Goal: Information Seeking & Learning: Check status

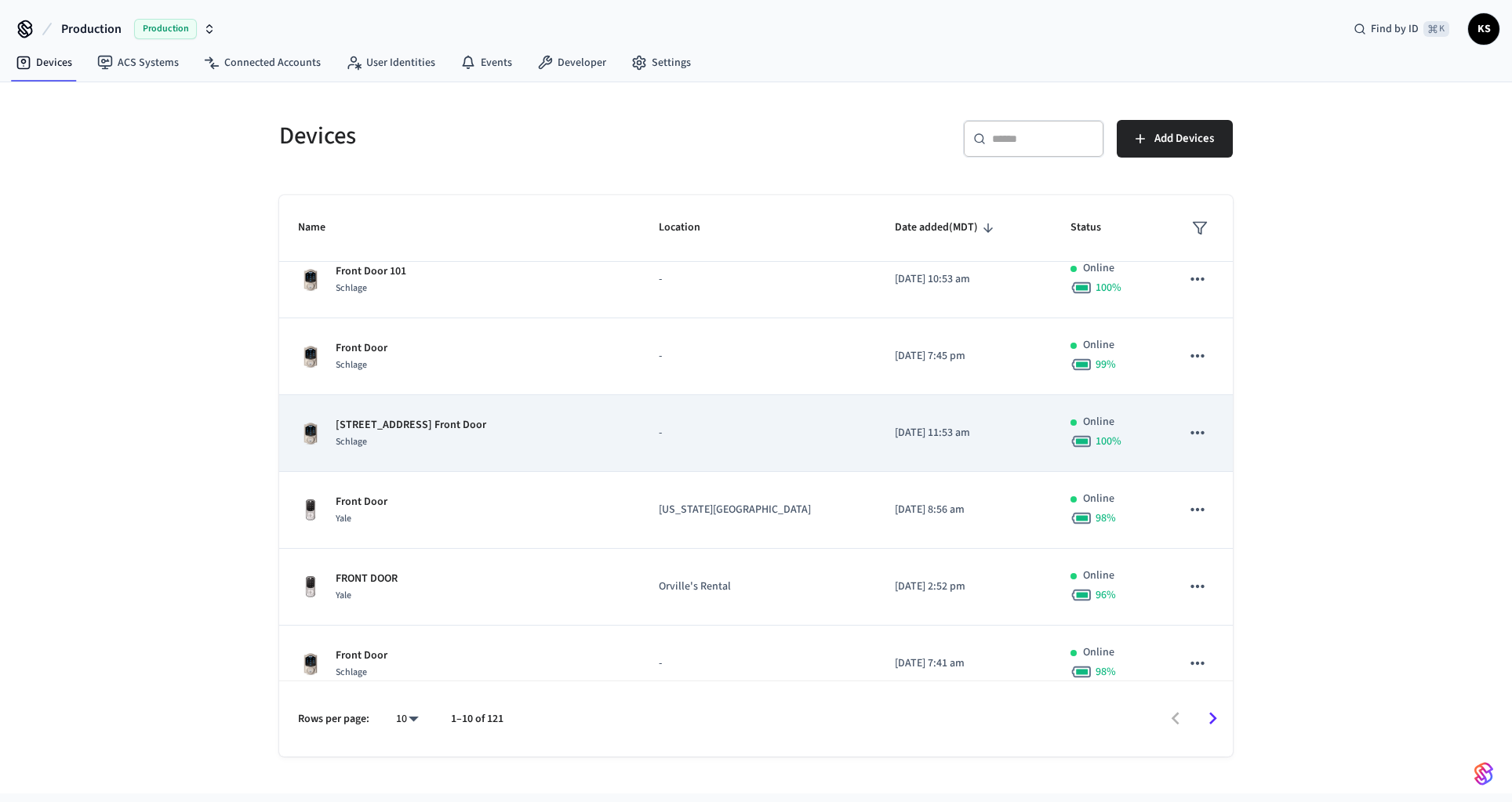
scroll to position [350, 0]
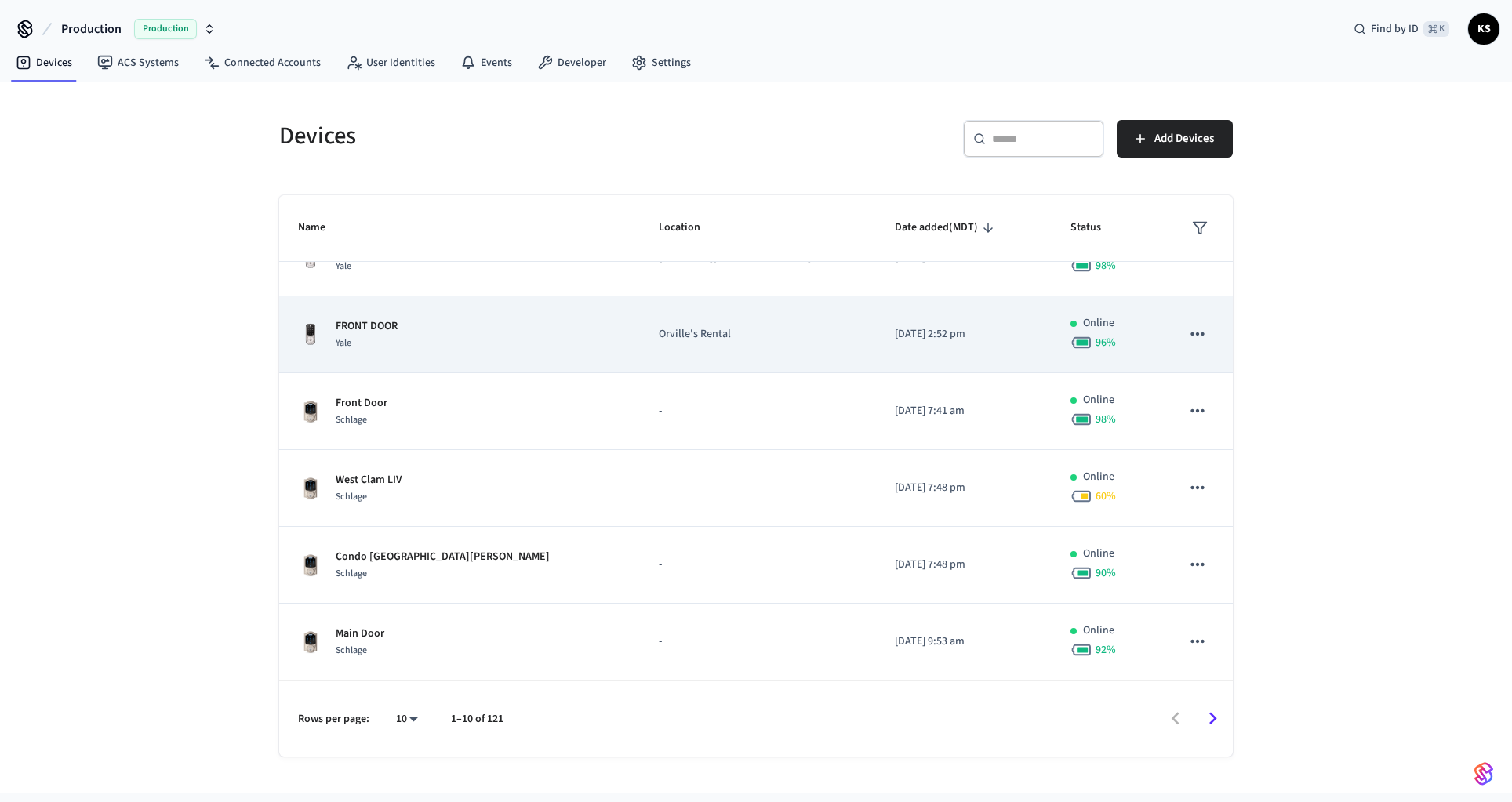
click at [1200, 340] on icon "sticky table" at bounding box center [1198, 334] width 20 height 20
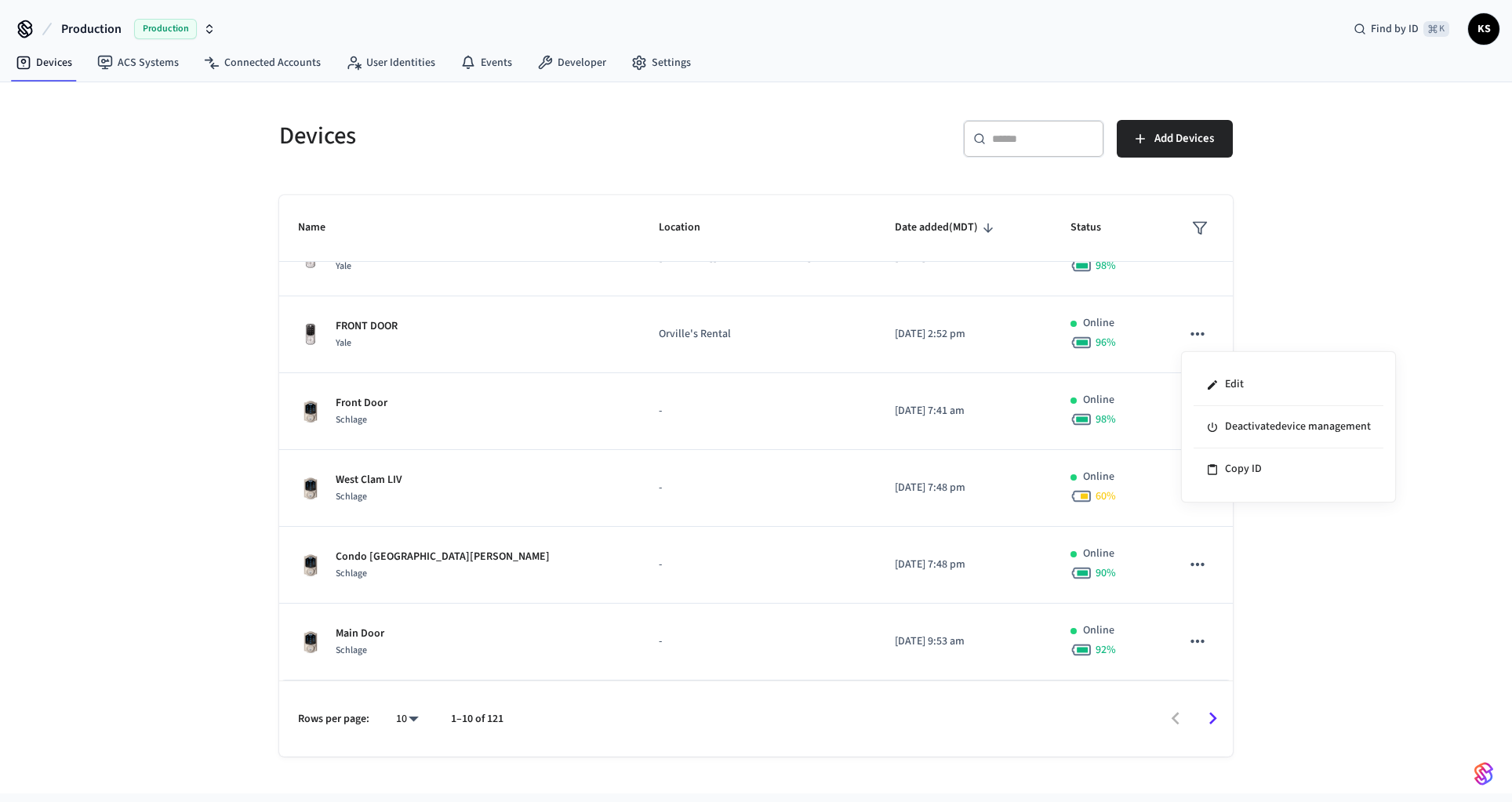
click at [1258, 328] on div at bounding box center [756, 401] width 1512 height 802
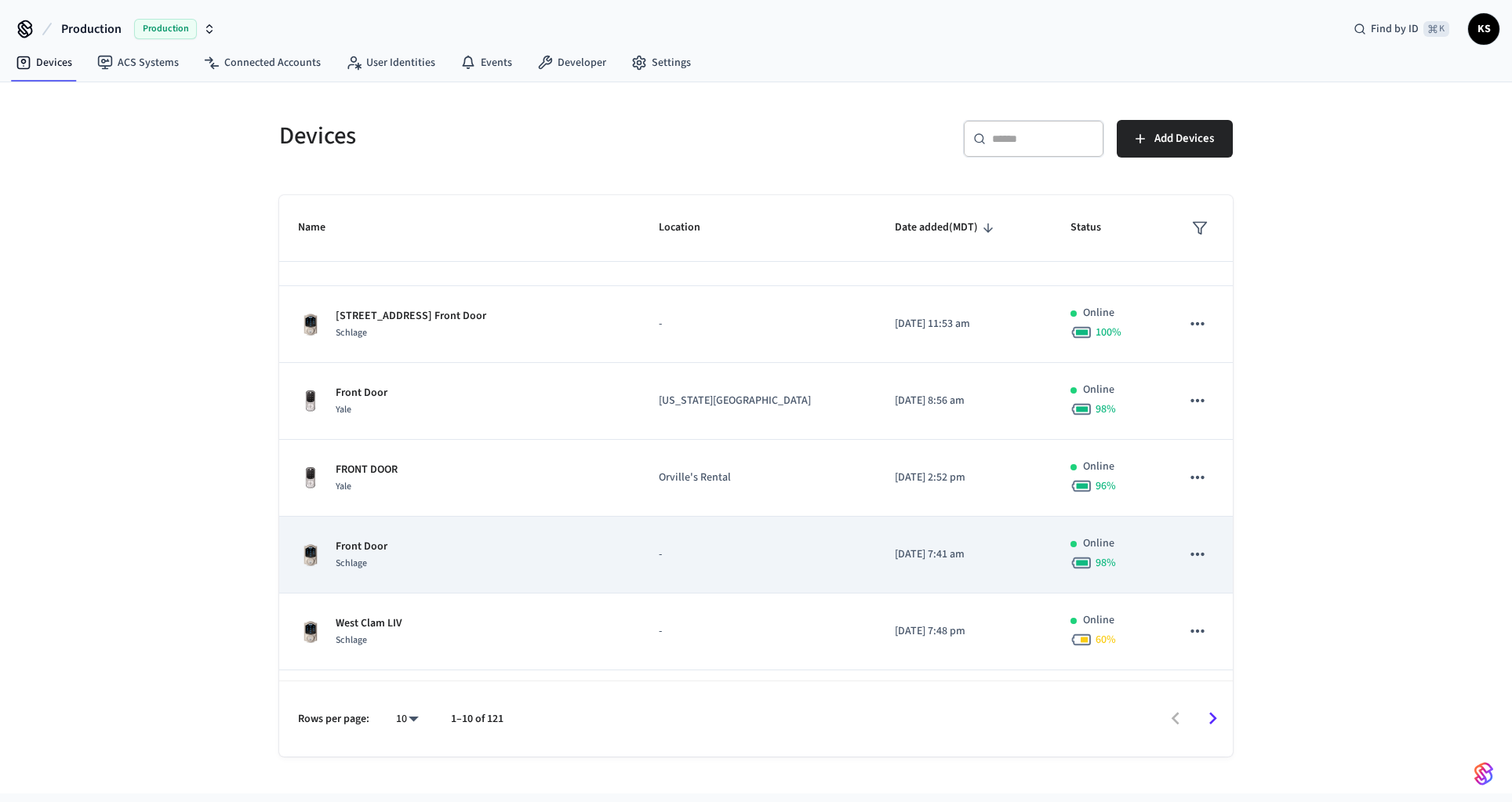
scroll to position [0, 0]
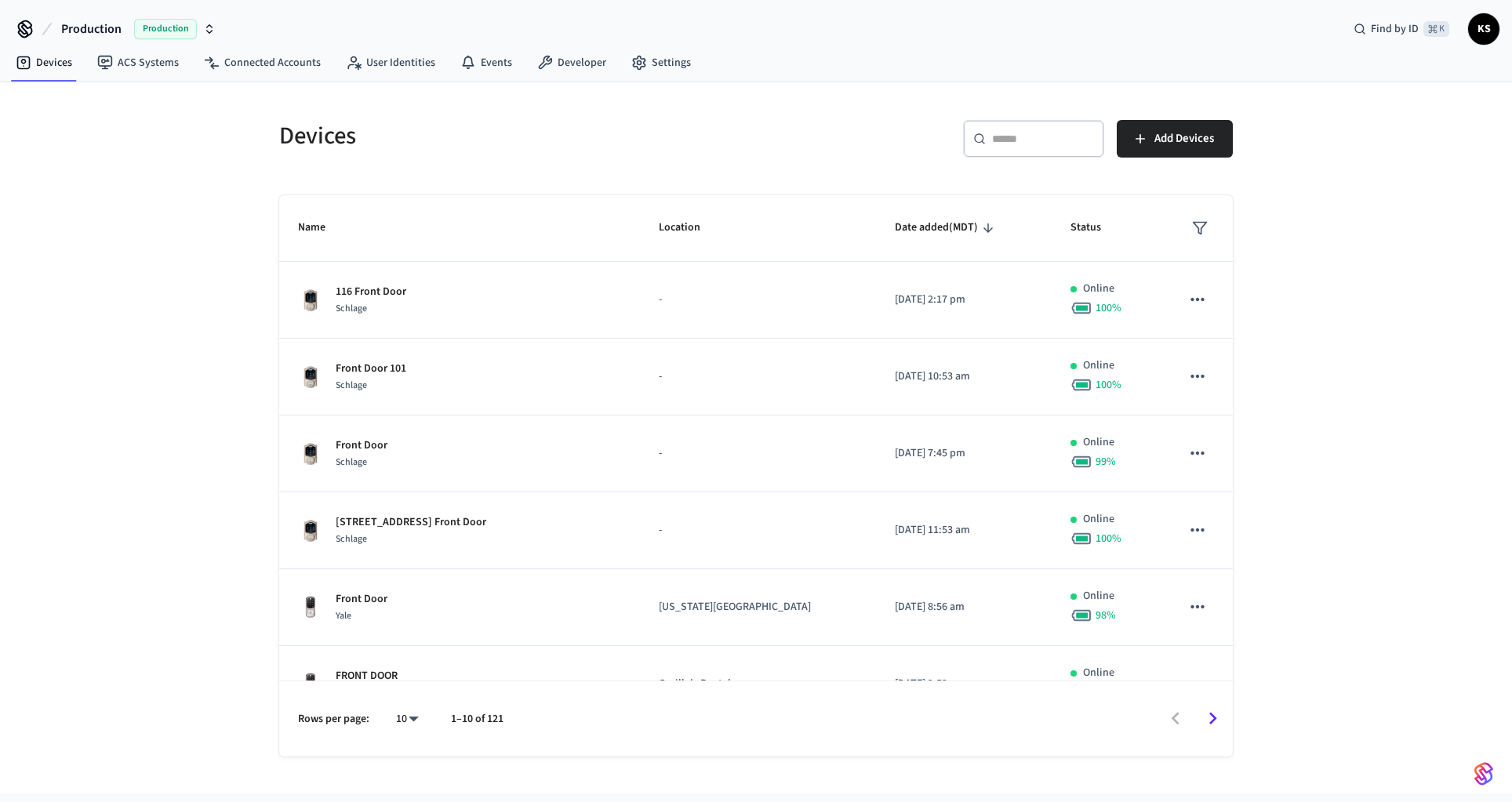
click at [1198, 225] on icon "sticky table" at bounding box center [1199, 228] width 16 height 16
click at [1230, 331] on li "Offline" at bounding box center [1239, 318] width 82 height 43
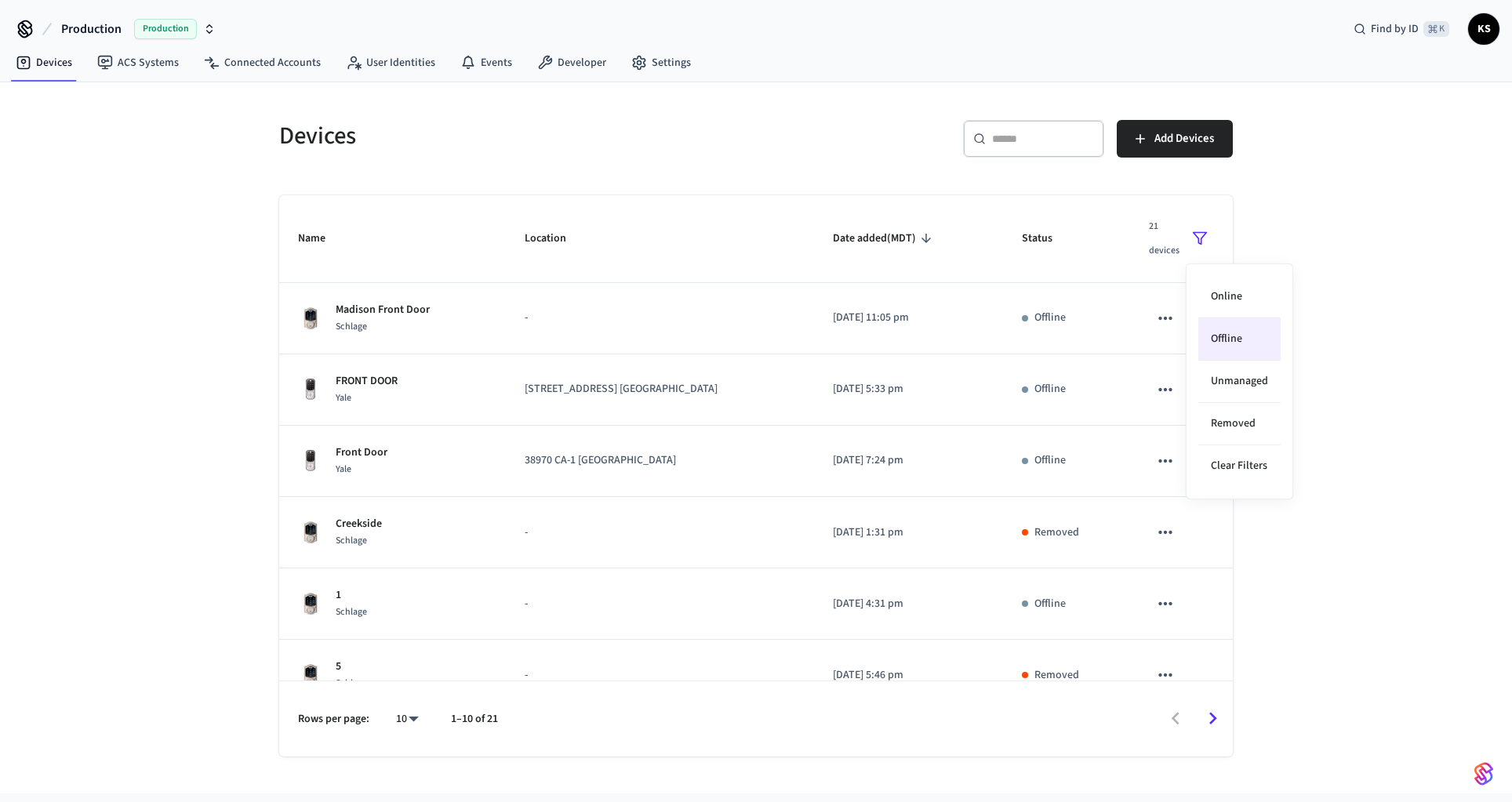
click at [1333, 371] on div at bounding box center [756, 401] width 1512 height 802
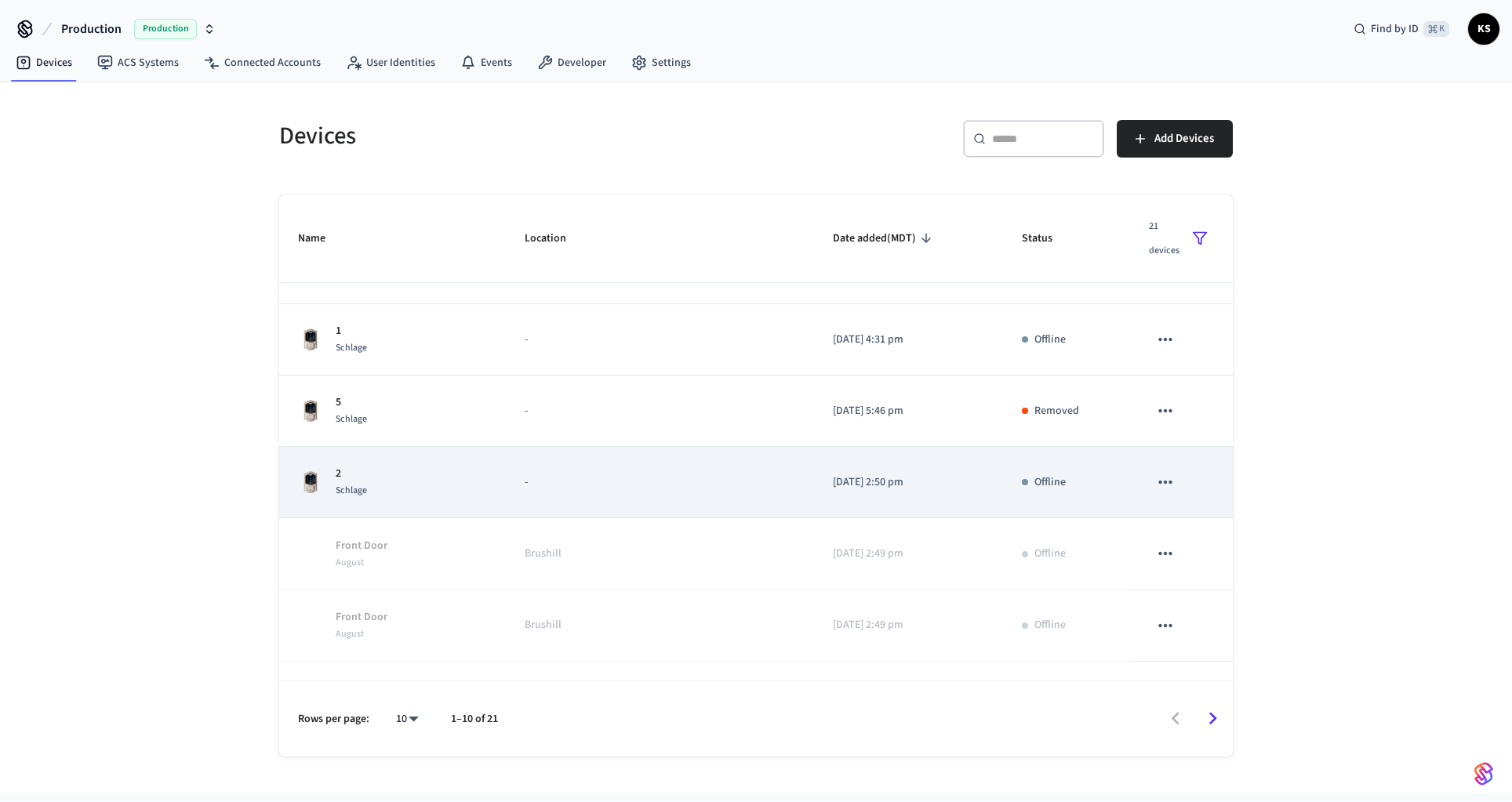
scroll to position [317, 0]
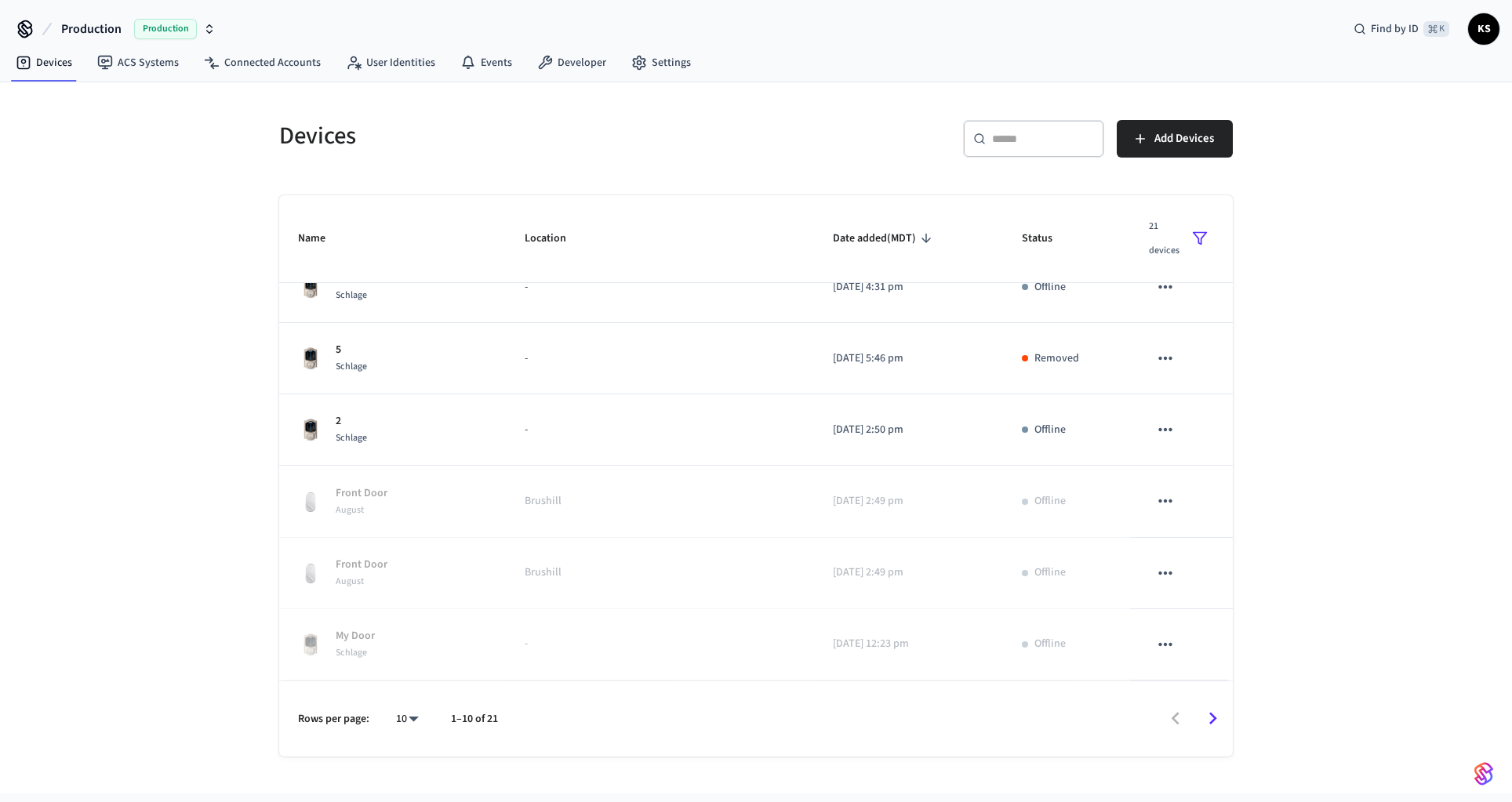
click at [1212, 717] on icon "Go to next page" at bounding box center [1213, 720] width 7 height 13
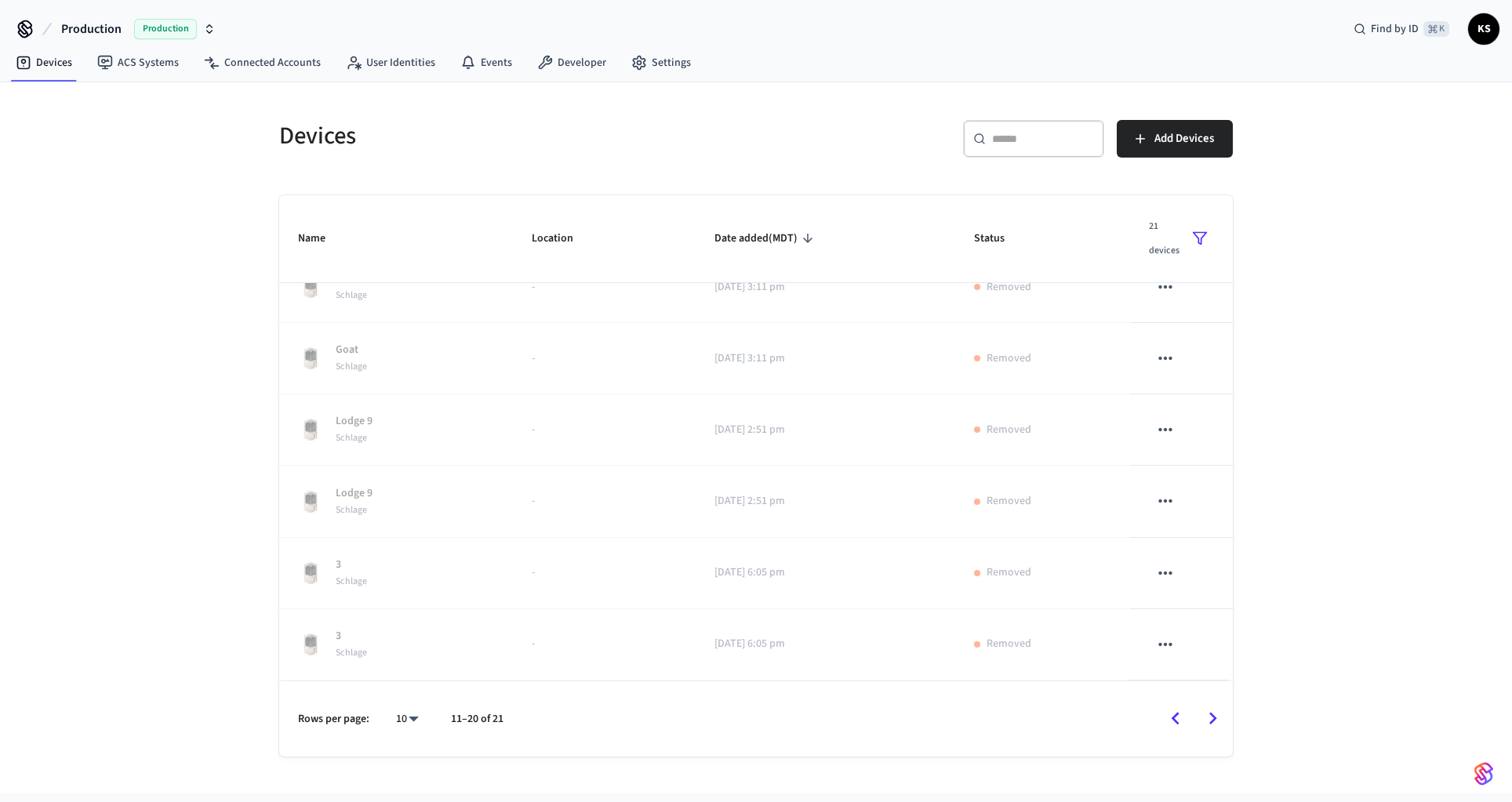
scroll to position [0, 0]
click at [1171, 719] on icon "Go to previous page" at bounding box center [1175, 719] width 24 height 24
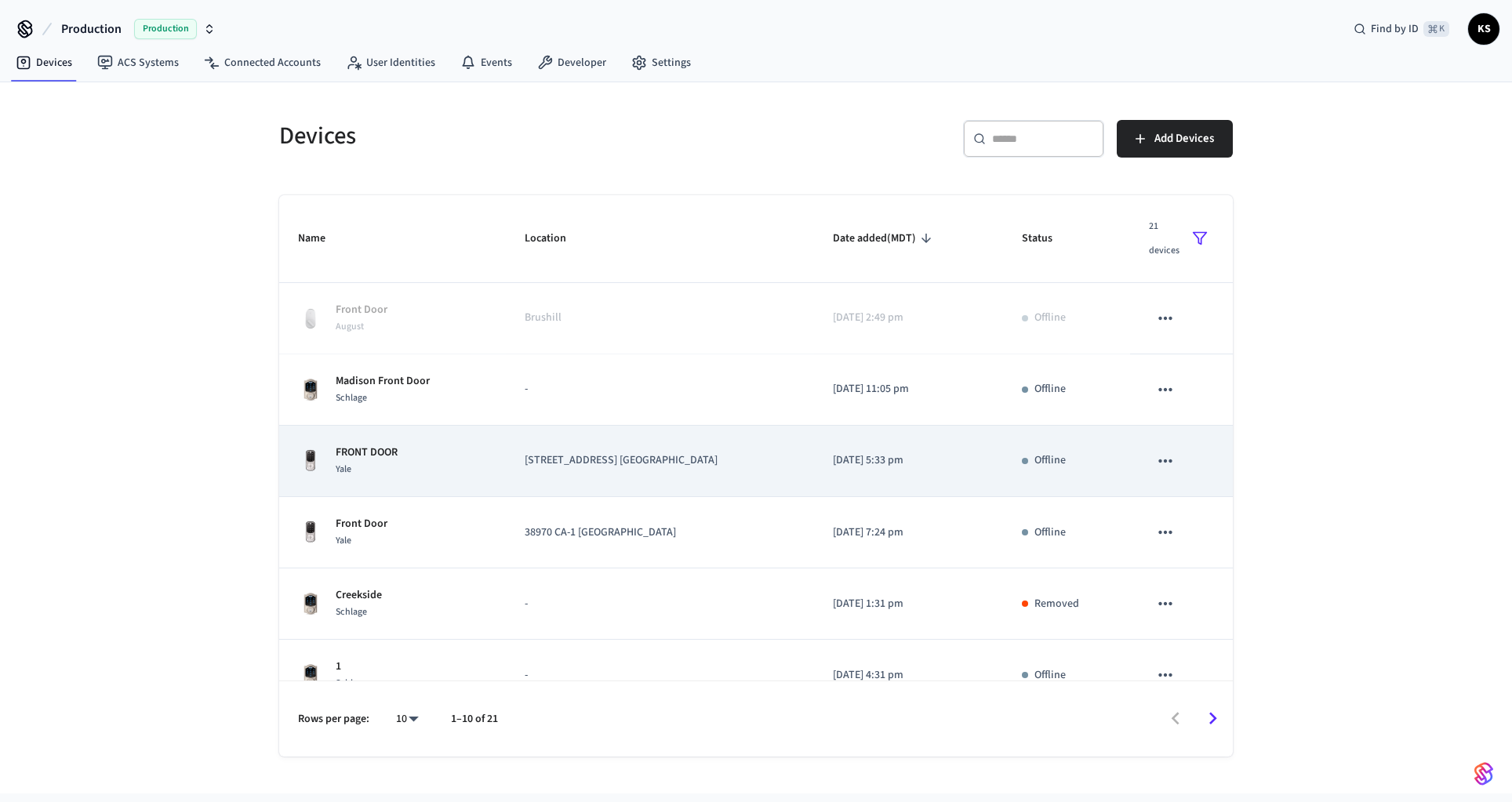
click at [1168, 457] on icon "sticky table" at bounding box center [1165, 462] width 20 height 20
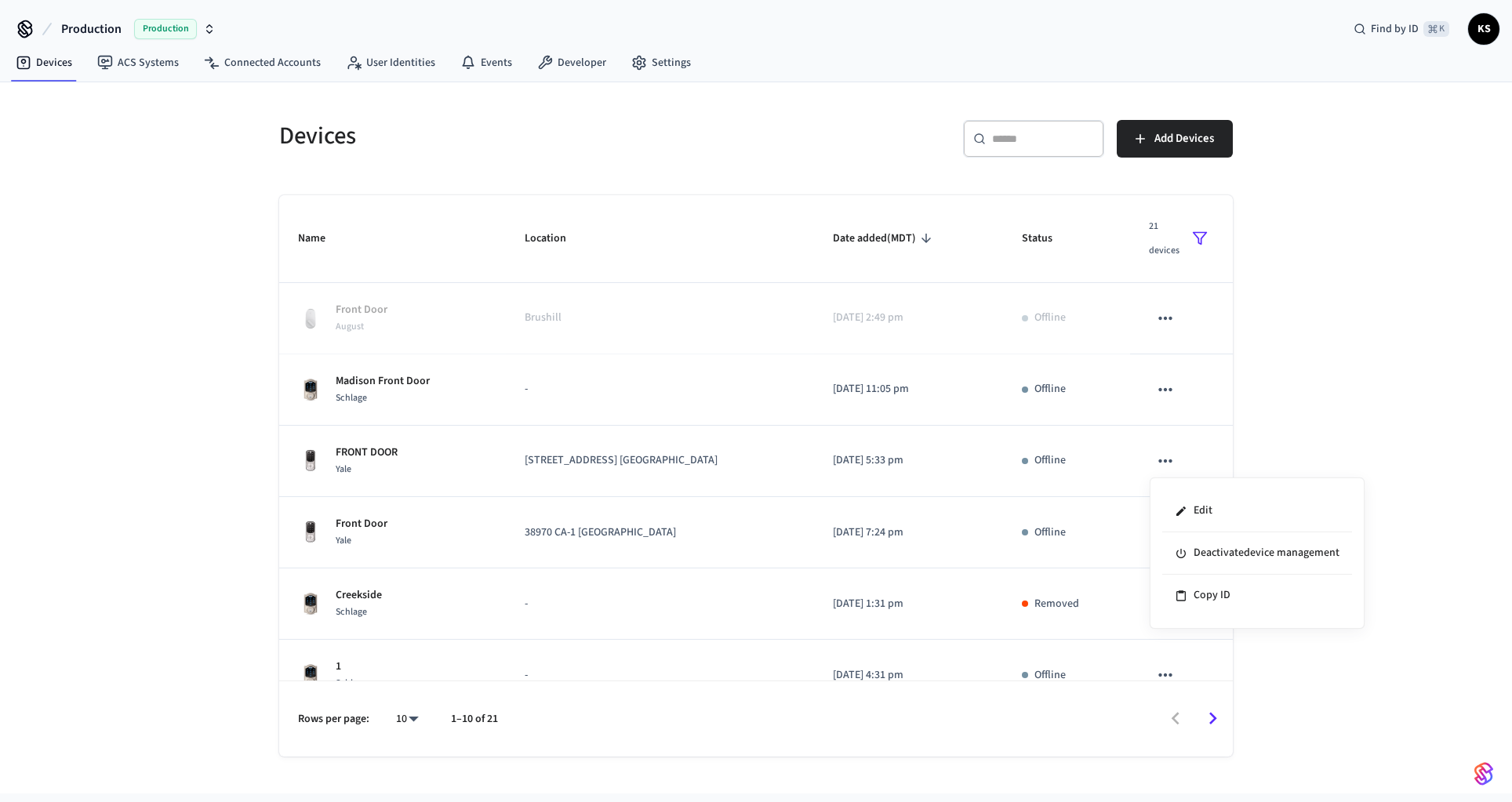
click at [1283, 408] on div at bounding box center [756, 401] width 1512 height 802
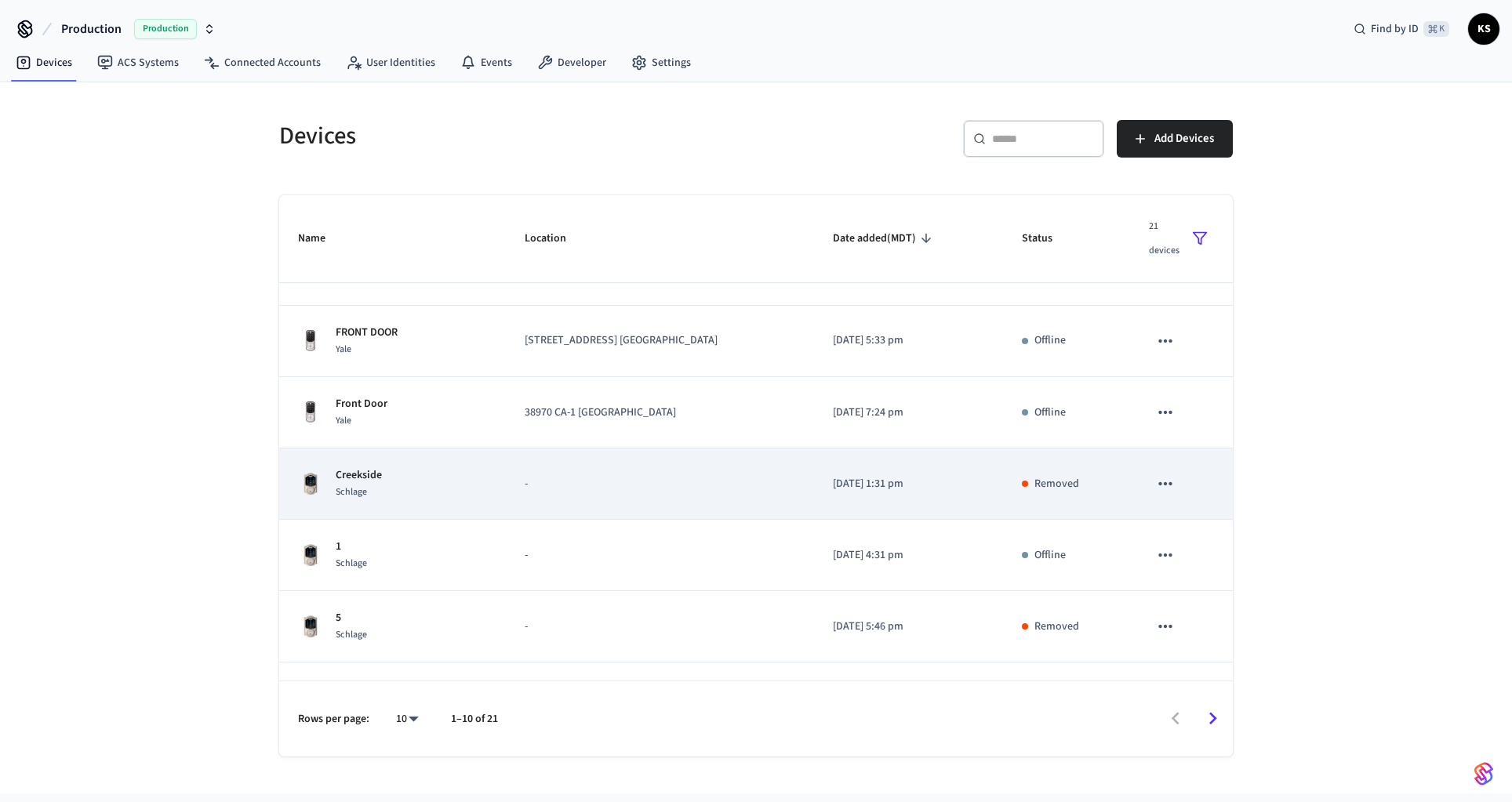
scroll to position [128, 0]
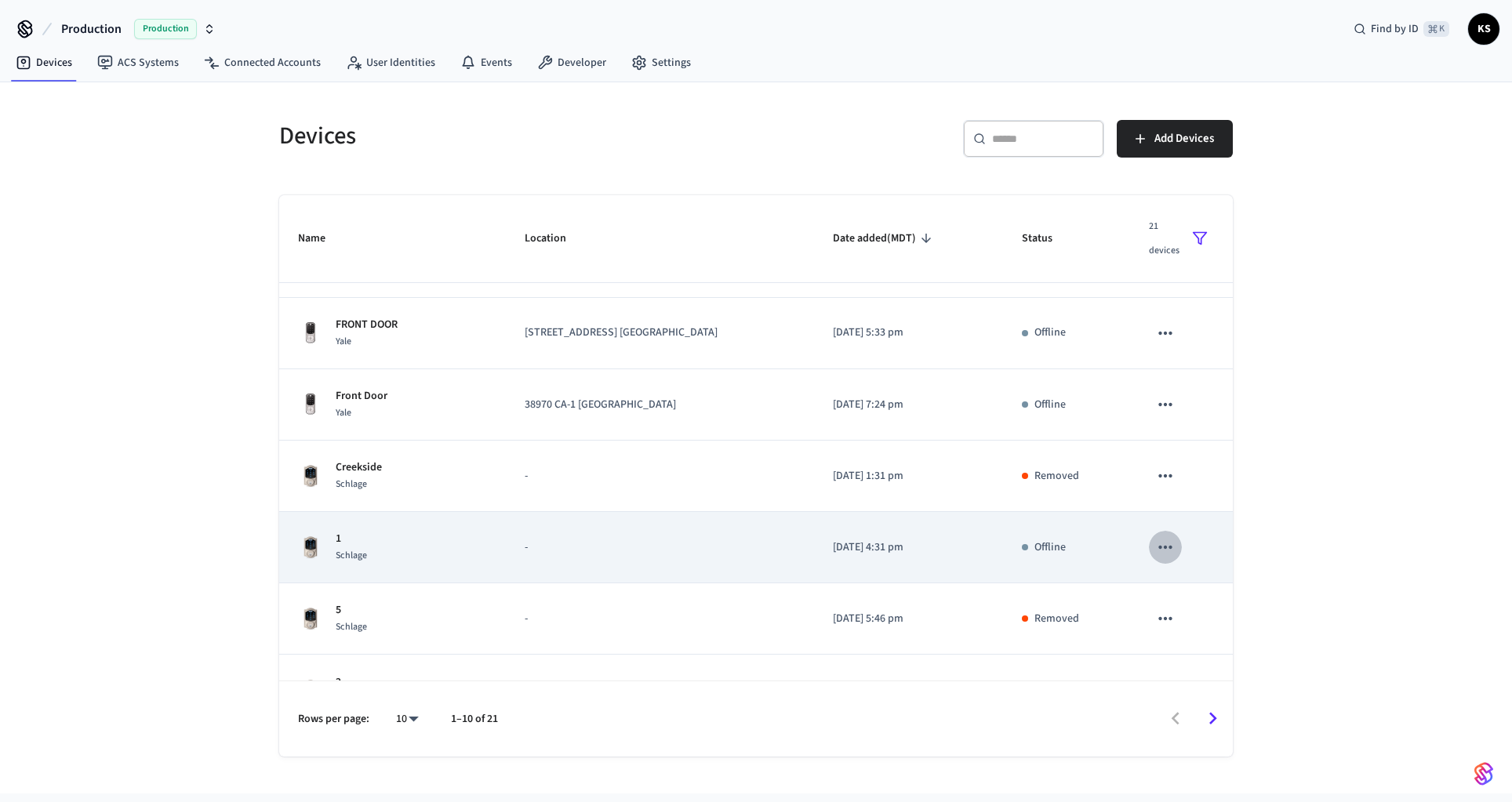
click at [1168, 550] on icon "sticky table" at bounding box center [1165, 548] width 20 height 20
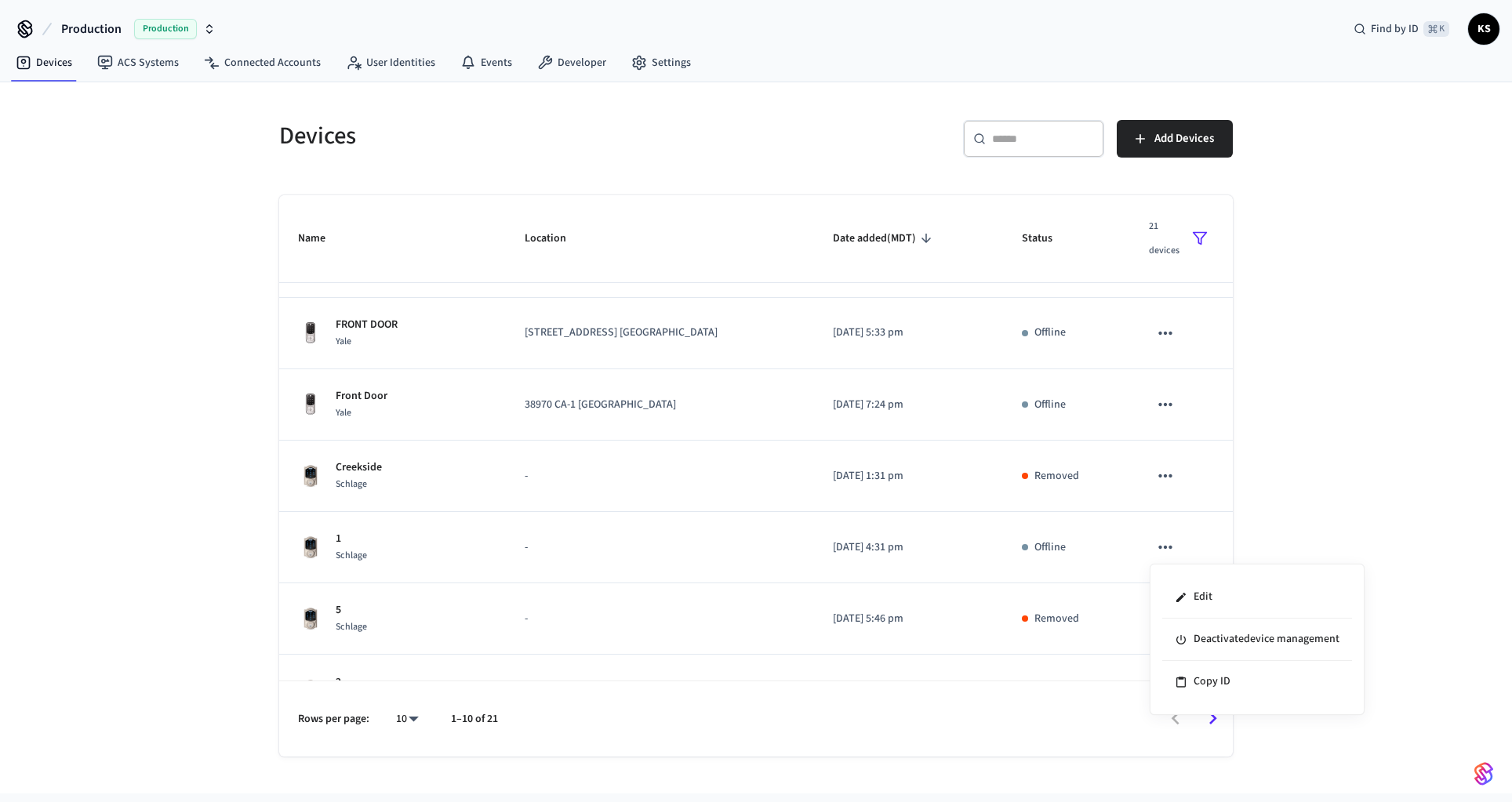
click at [1313, 500] on div at bounding box center [756, 401] width 1512 height 802
click at [651, 59] on link "Settings" at bounding box center [661, 63] width 85 height 29
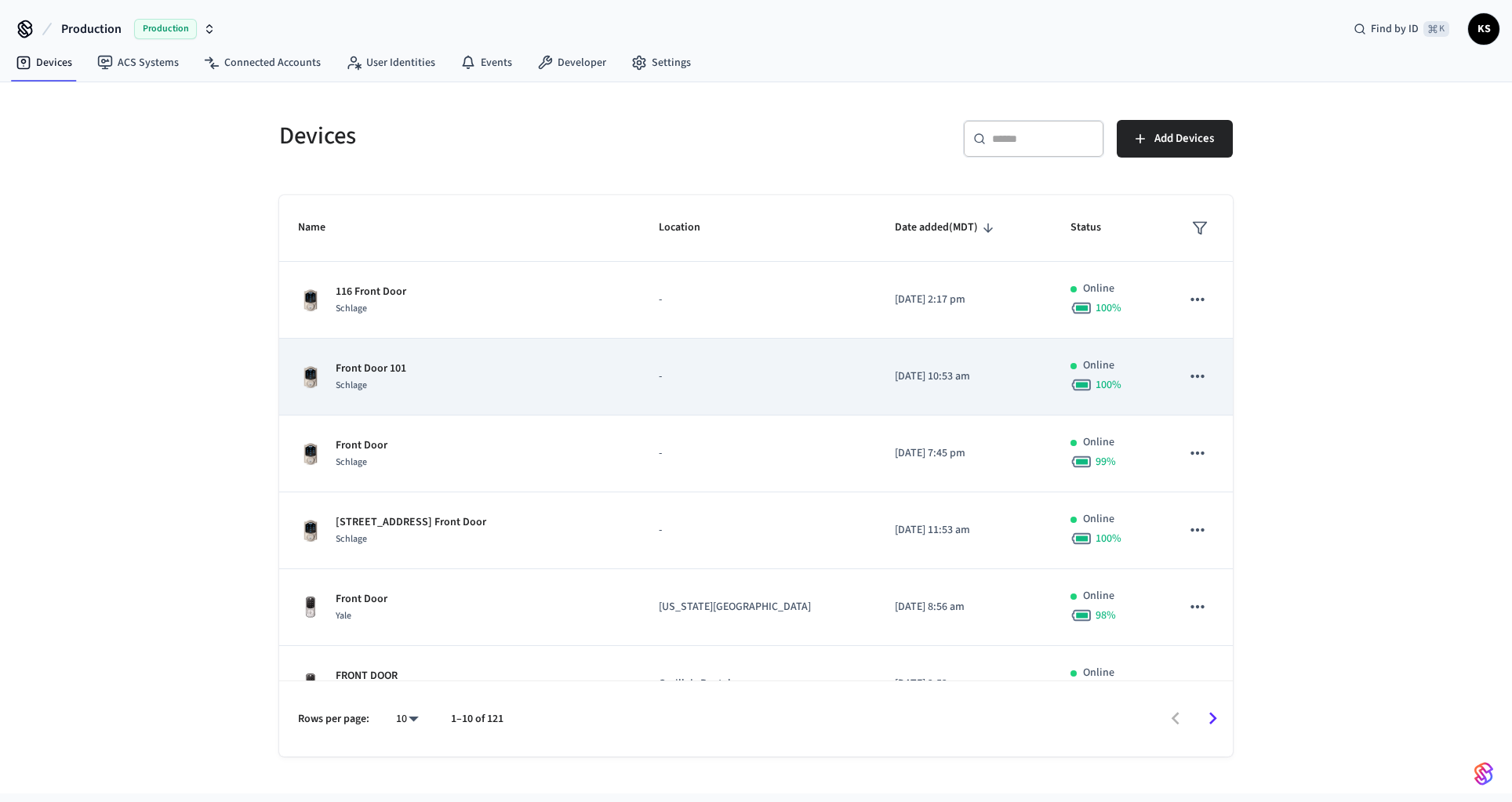
click at [382, 361] on p "Front Door 101" at bounding box center [371, 369] width 70 height 17
click at [476, 391] on div "Front Door 101 Schlage" at bounding box center [459, 377] width 323 height 33
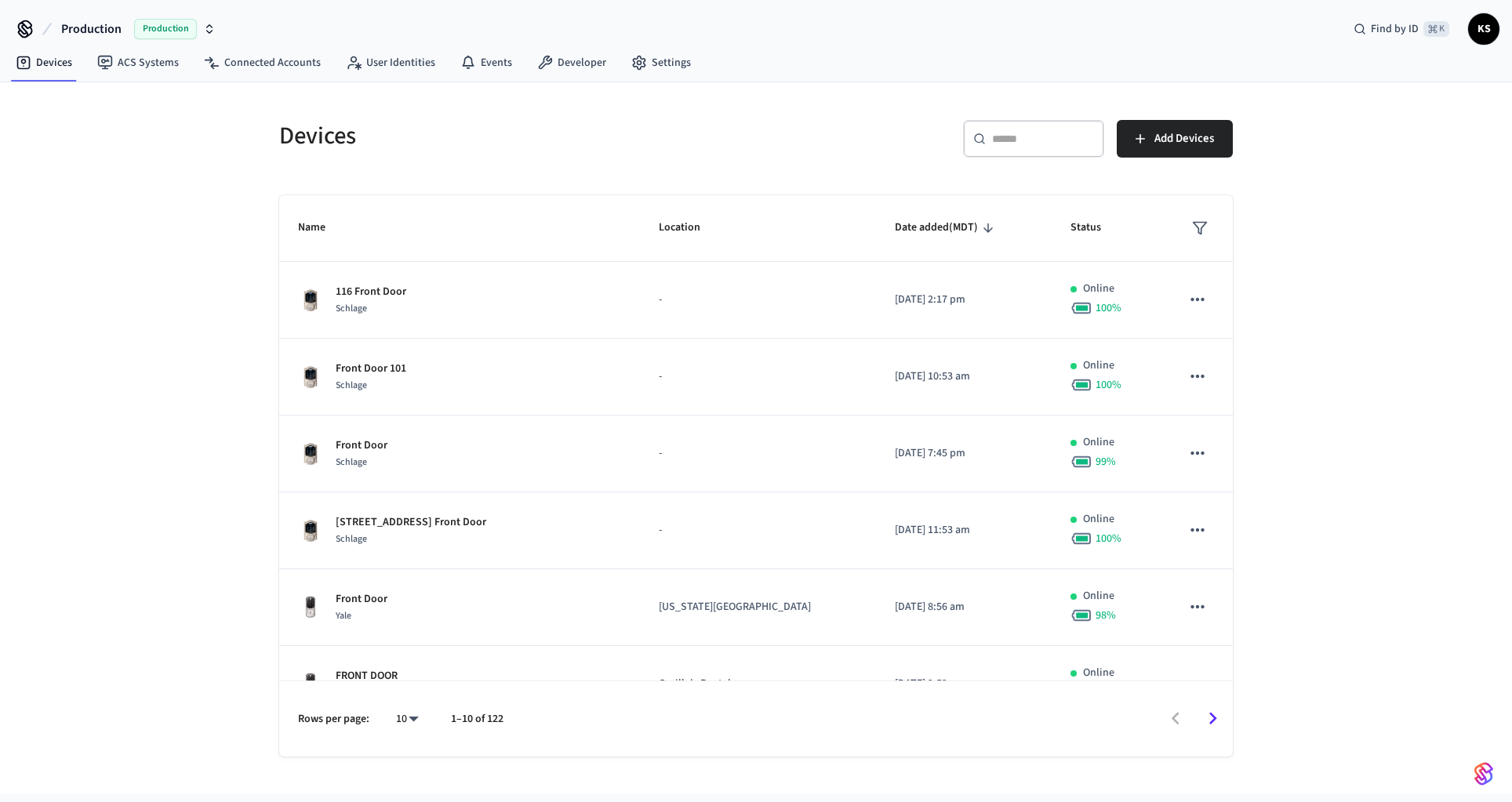
click at [1199, 228] on polygon "sticky table" at bounding box center [1200, 228] width 13 height 12
click at [1231, 307] on li "Offline" at bounding box center [1239, 318] width 82 height 43
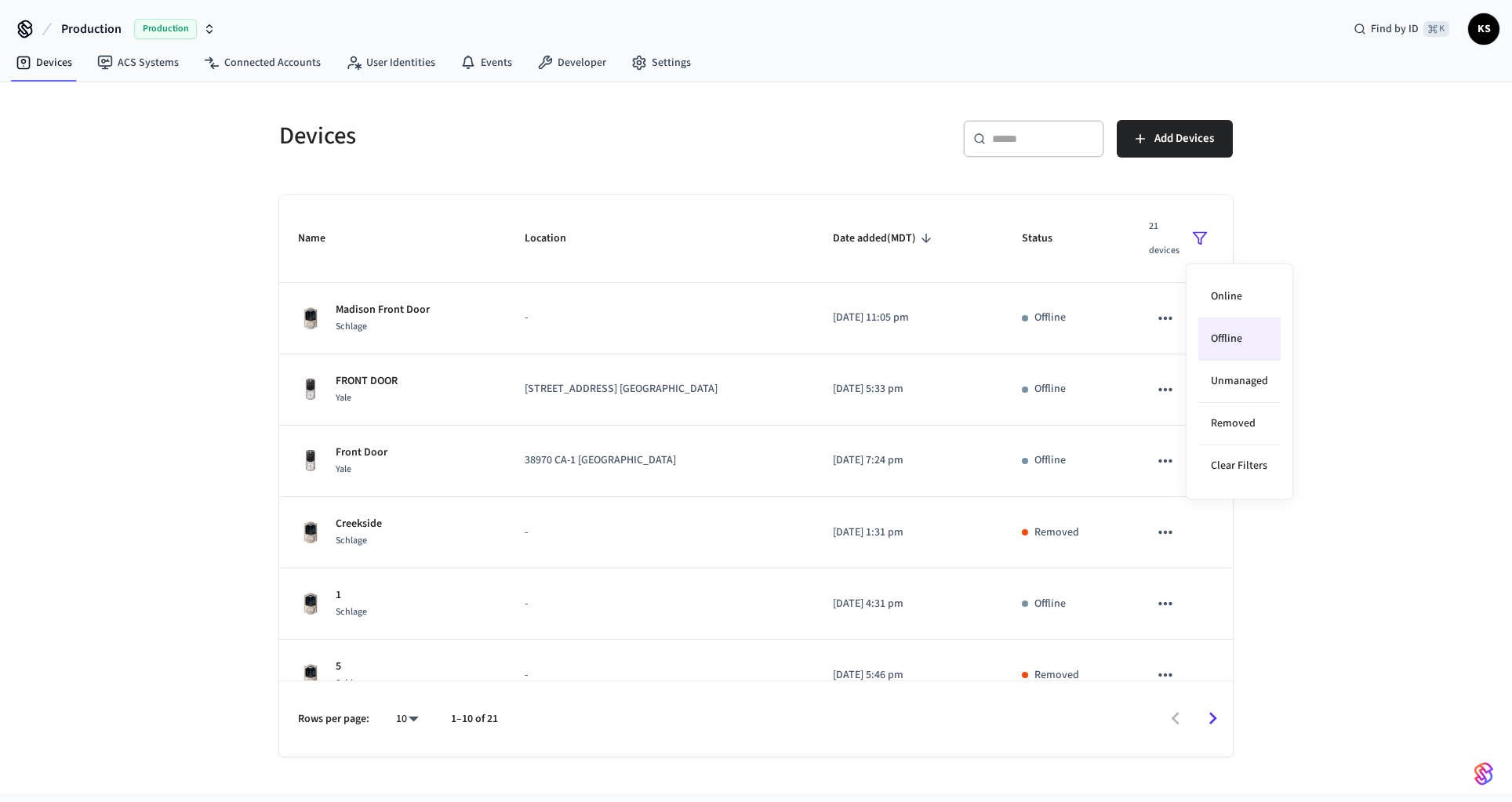
click at [679, 500] on div at bounding box center [756, 401] width 1512 height 802
click at [1221, 725] on icon "Go to next page" at bounding box center [1212, 719] width 24 height 24
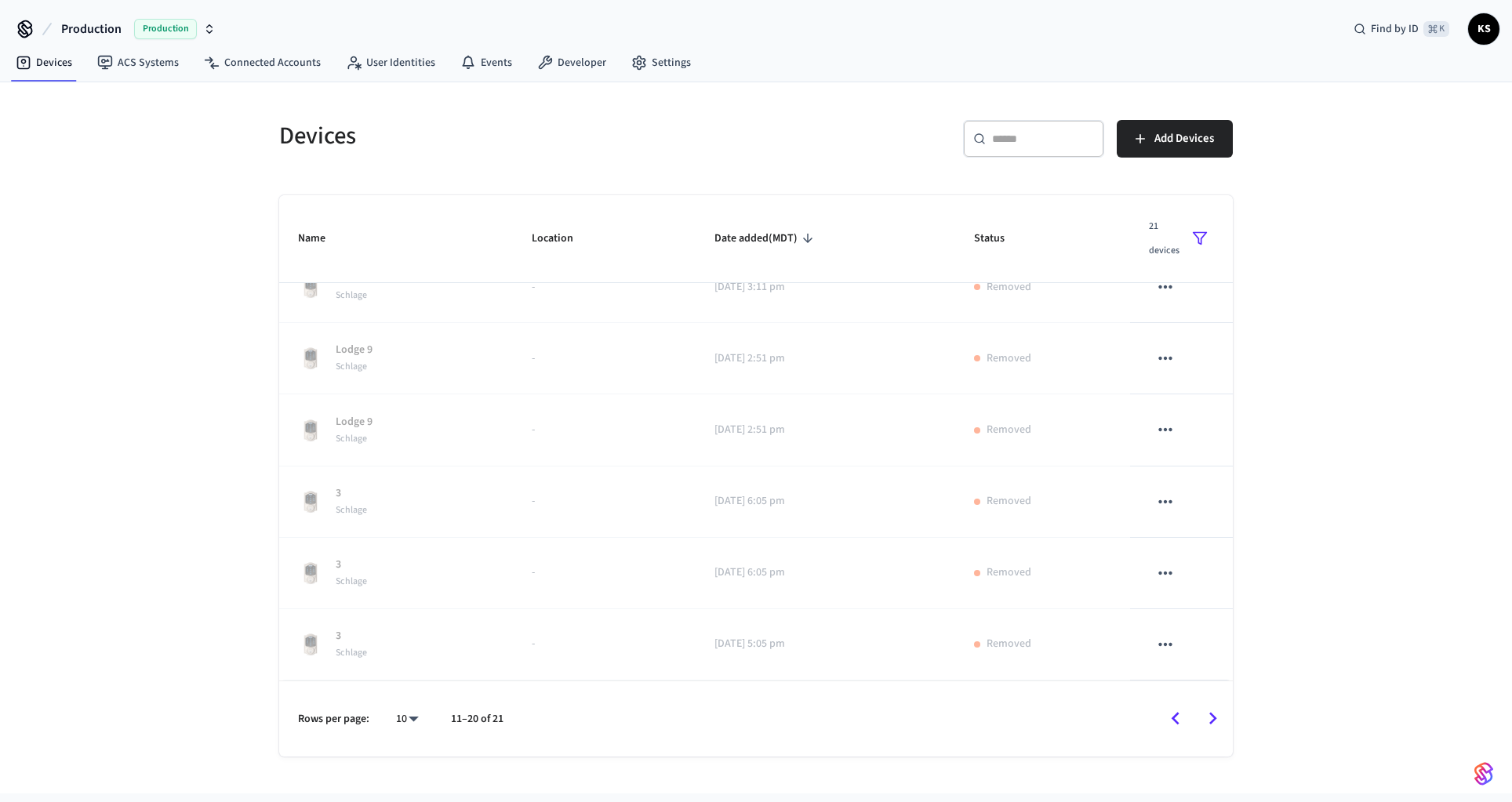
click at [1179, 722] on icon "Go to previous page" at bounding box center [1175, 719] width 24 height 24
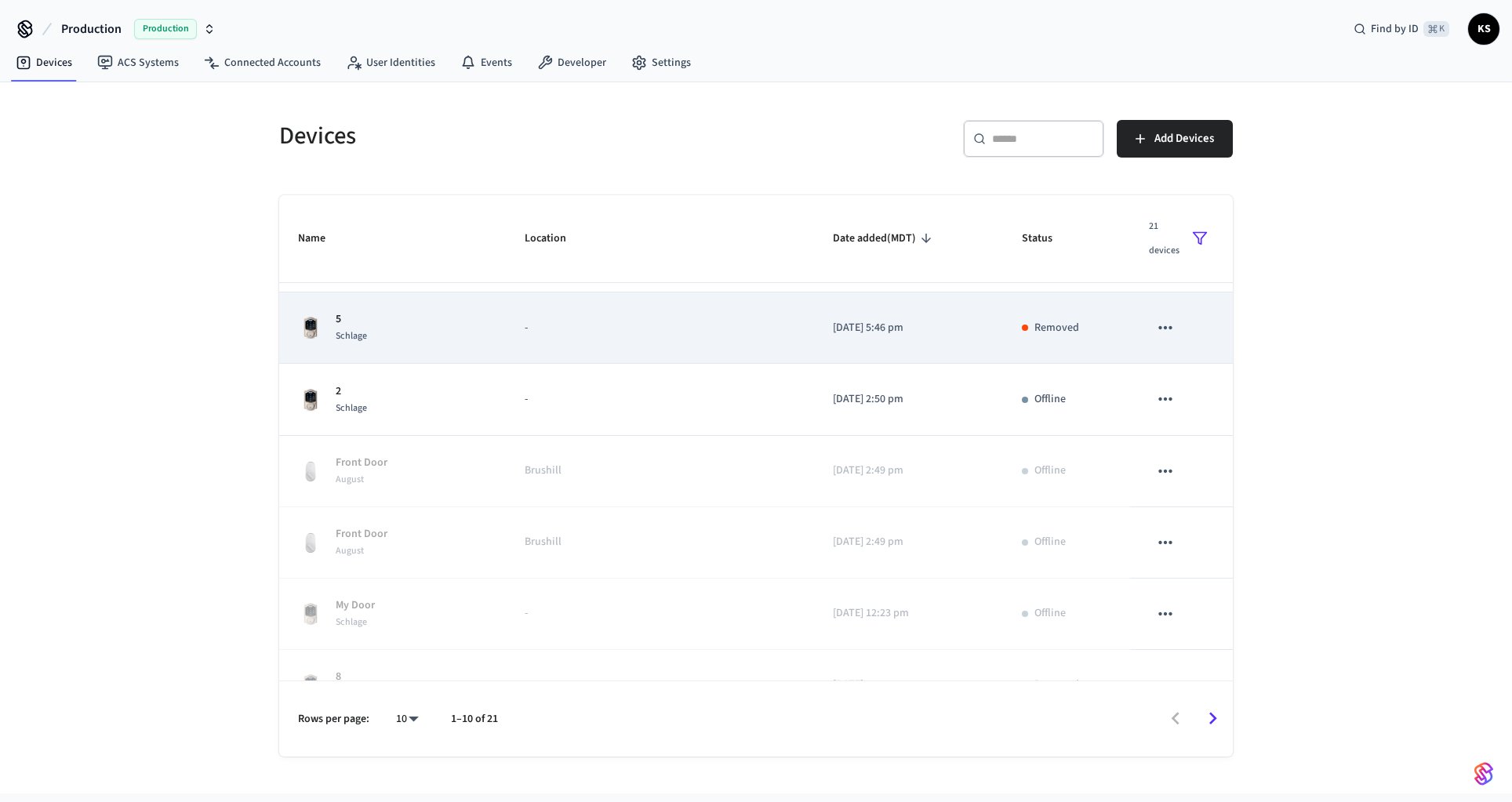
scroll to position [308, 0]
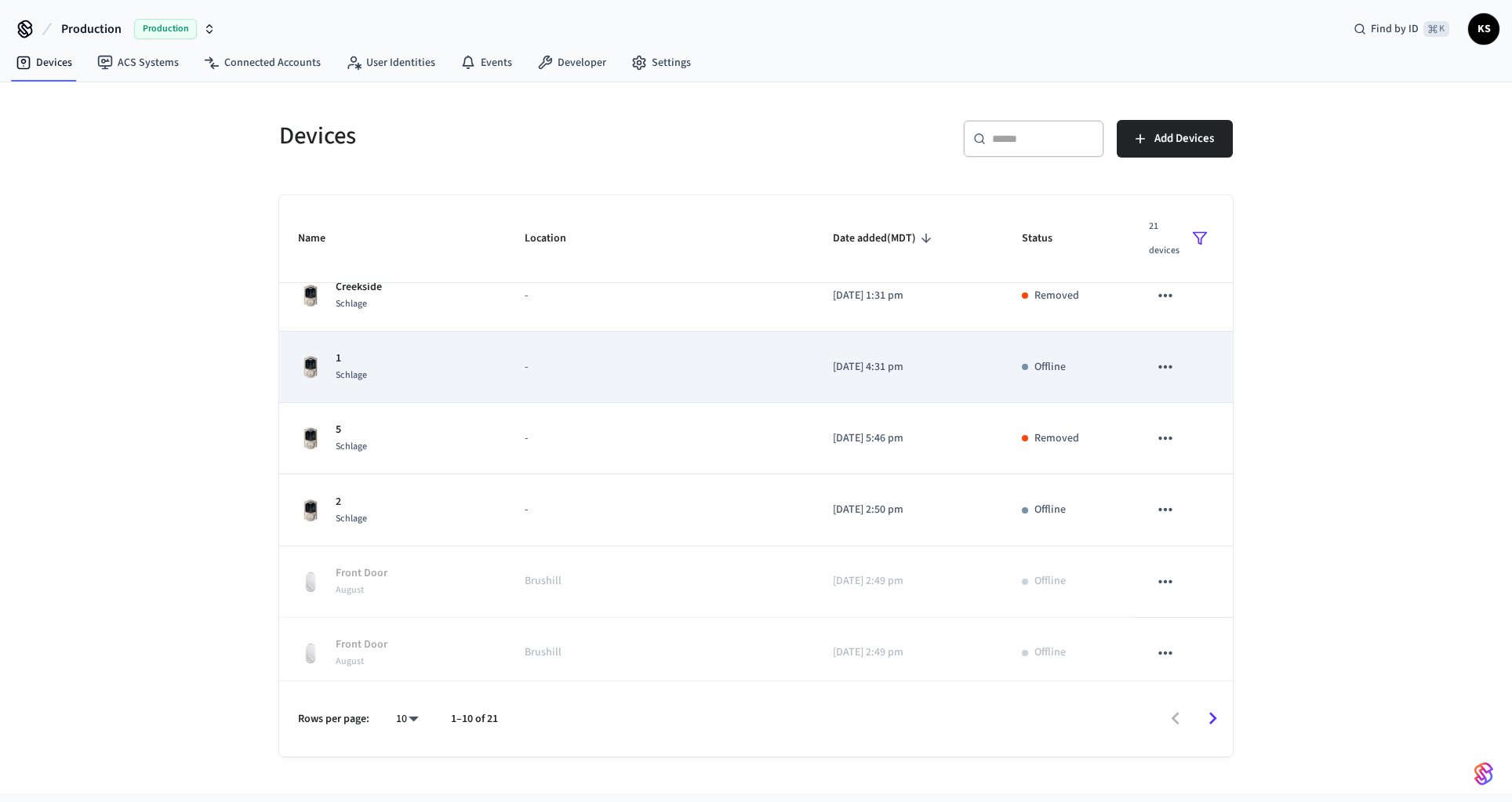
click at [618, 376] on td "-" at bounding box center [659, 367] width 308 height 71
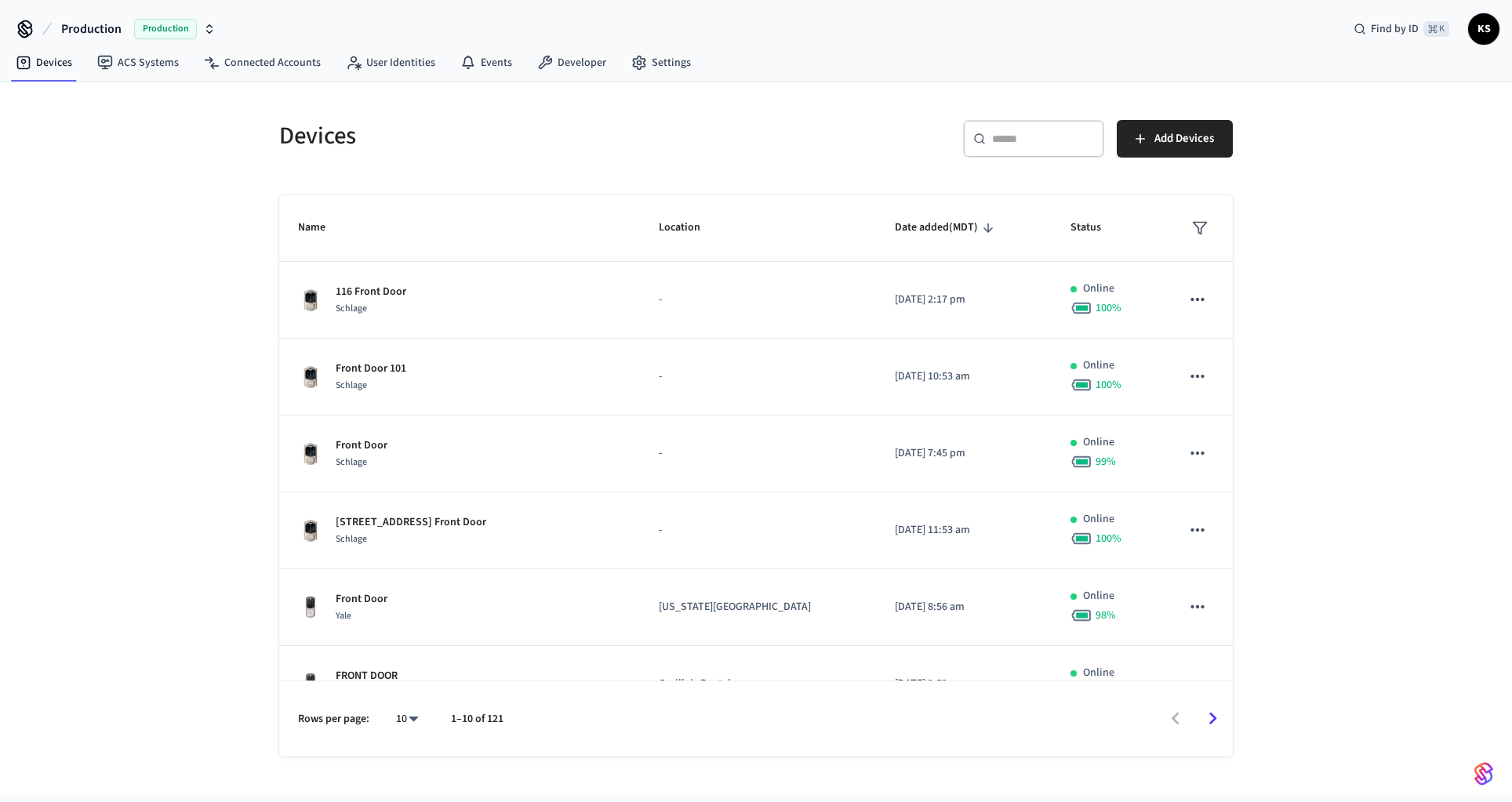
click at [1210, 229] on button "sticky table" at bounding box center [1199, 228] width 29 height 29
click at [1221, 273] on li "Online" at bounding box center [1239, 277] width 82 height 43
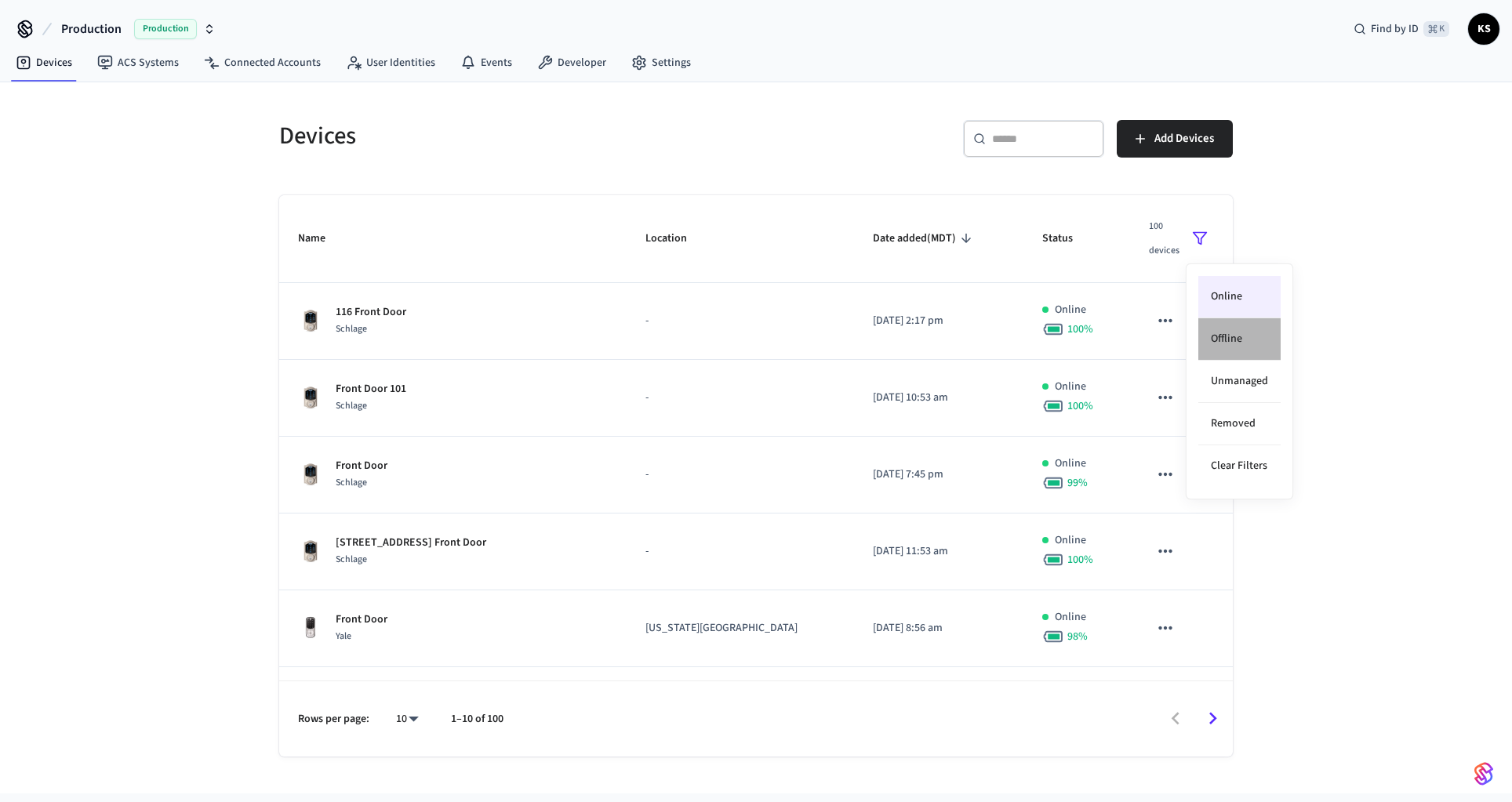
click at [1226, 346] on li "Offline" at bounding box center [1239, 339] width 82 height 43
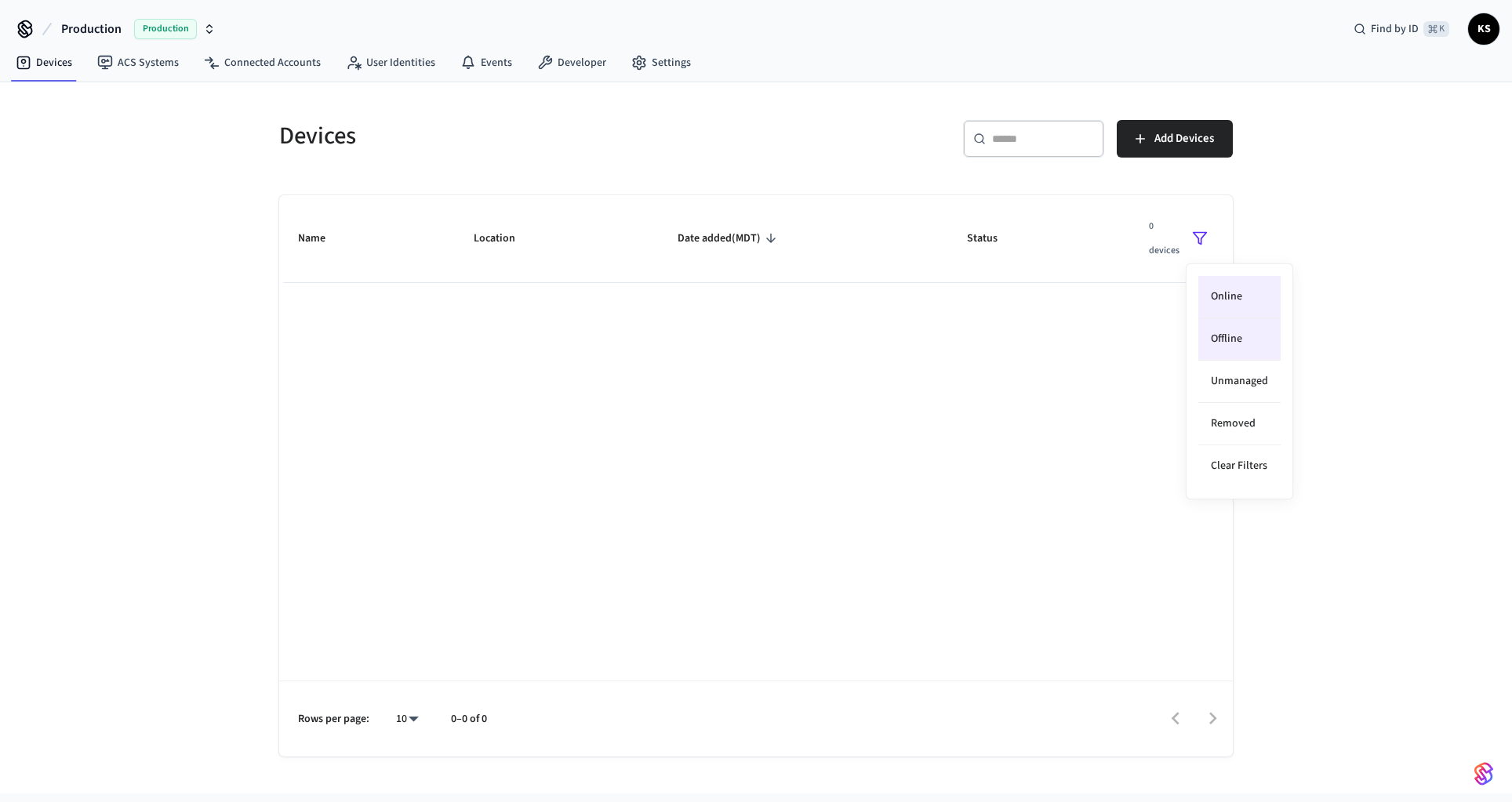
click at [1241, 291] on li "Online" at bounding box center [1239, 297] width 82 height 43
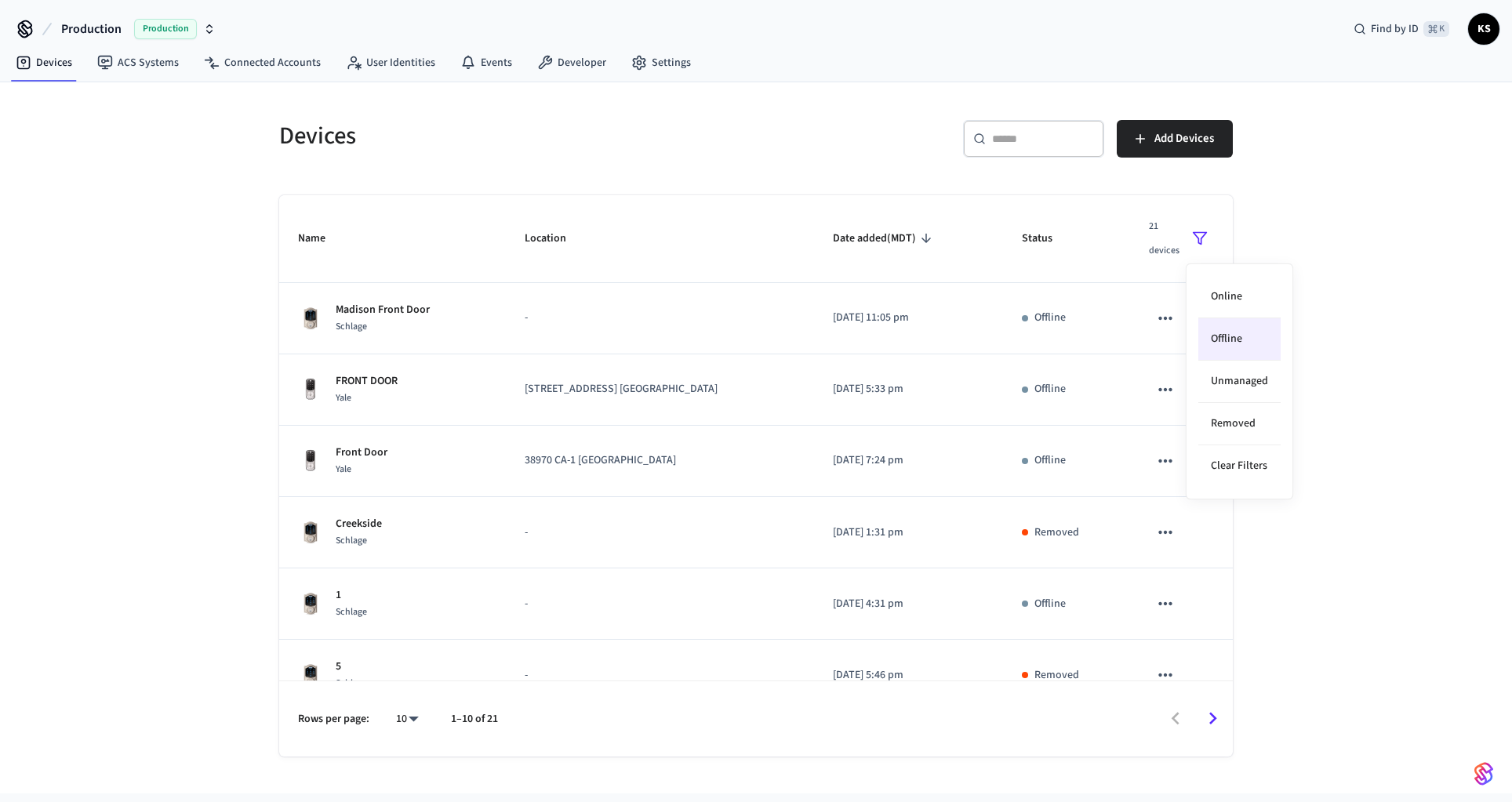
click at [1347, 301] on div at bounding box center [756, 401] width 1512 height 802
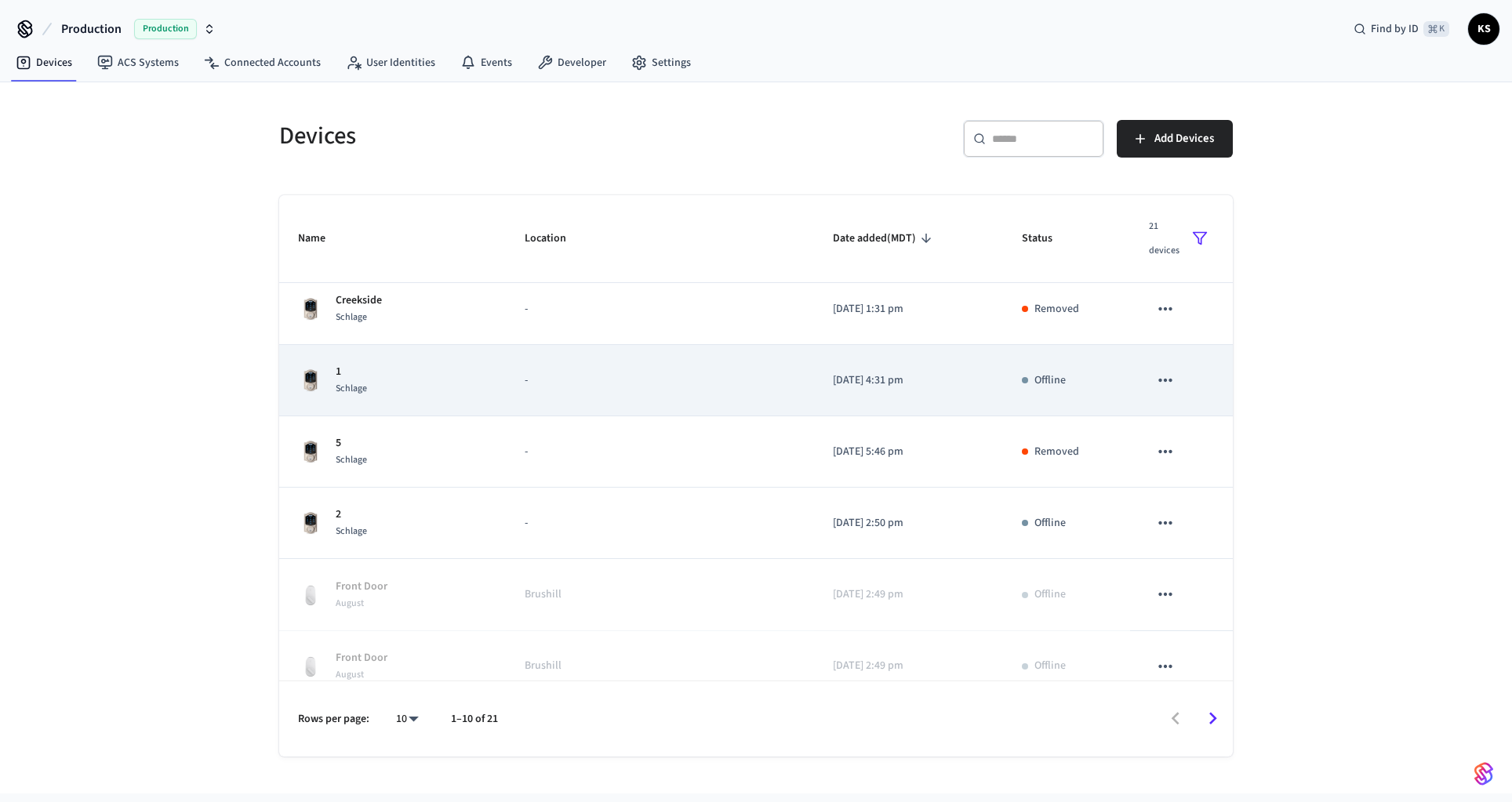
scroll to position [220, 0]
click at [573, 384] on p "-" at bounding box center [659, 384] width 271 height 17
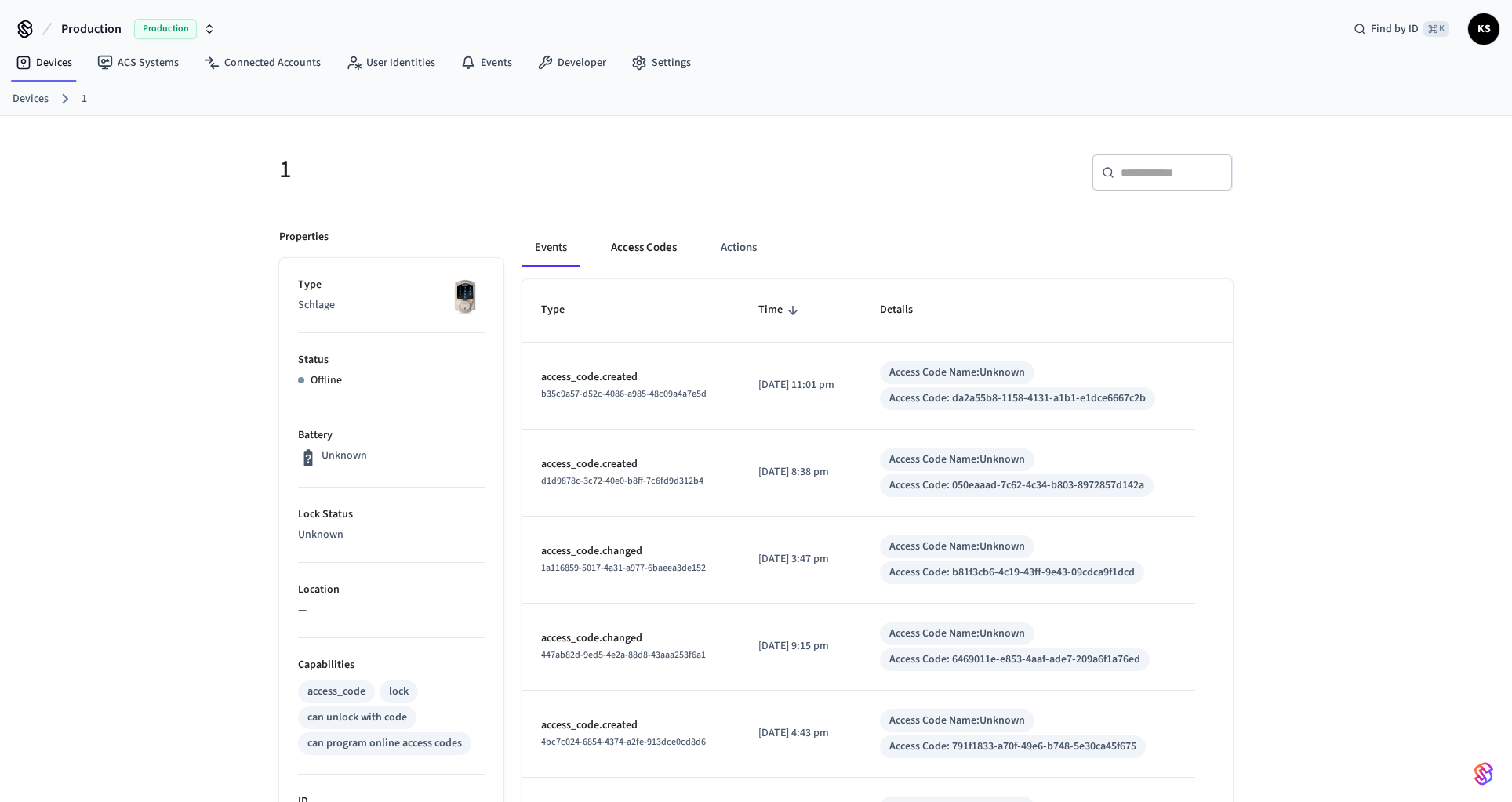
click at [628, 255] on button "Access Codes" at bounding box center [644, 248] width 91 height 38
